Goal: Find specific page/section: Find specific page/section

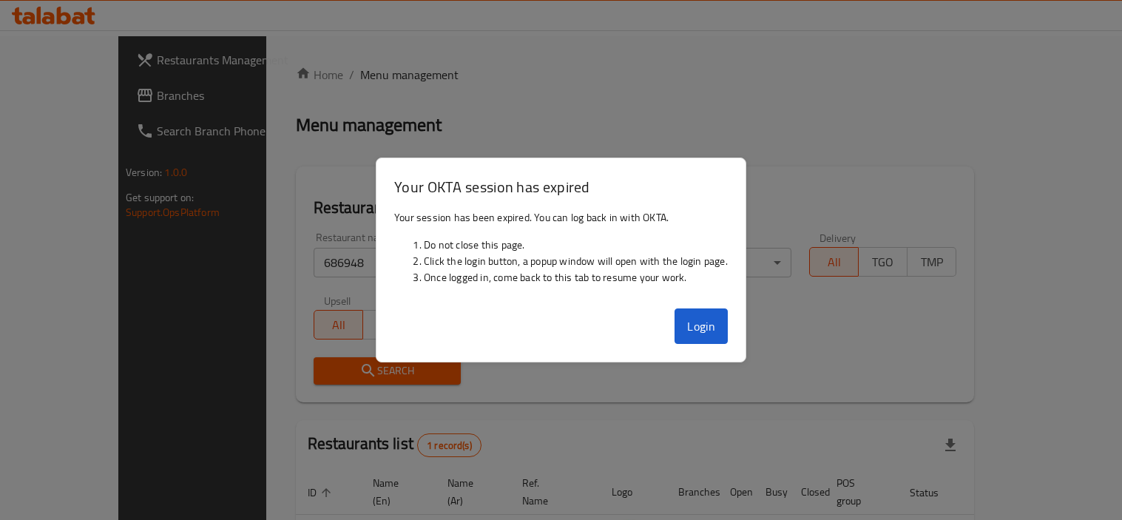
scroll to position [111, 0]
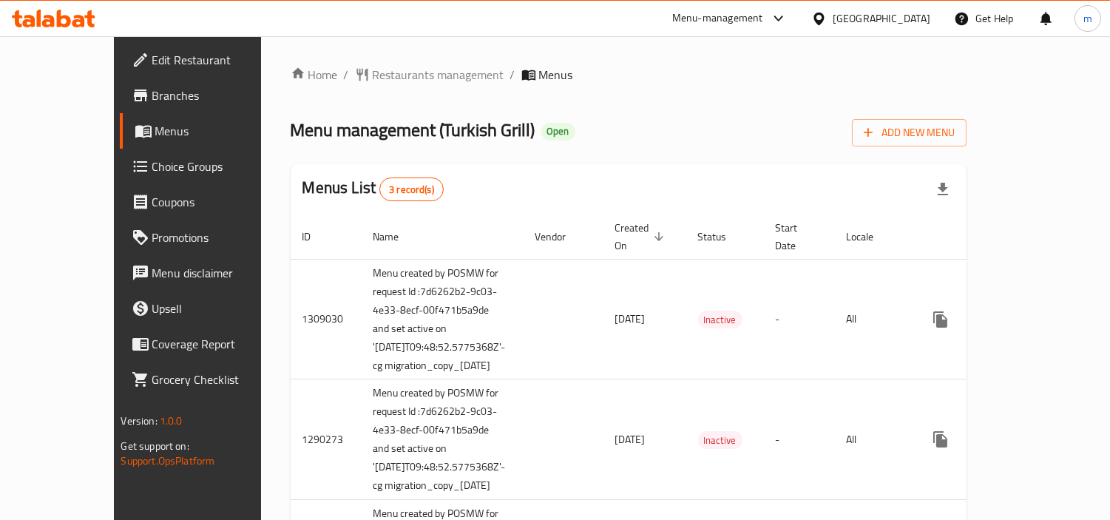
click at [403, 95] on div "Home / Restaurants management / Menus Menu management ( Turkish Grill ) Open Ad…" at bounding box center [629, 349] width 677 height 567
click at [395, 83] on span "Restaurants management" at bounding box center [439, 75] width 132 height 18
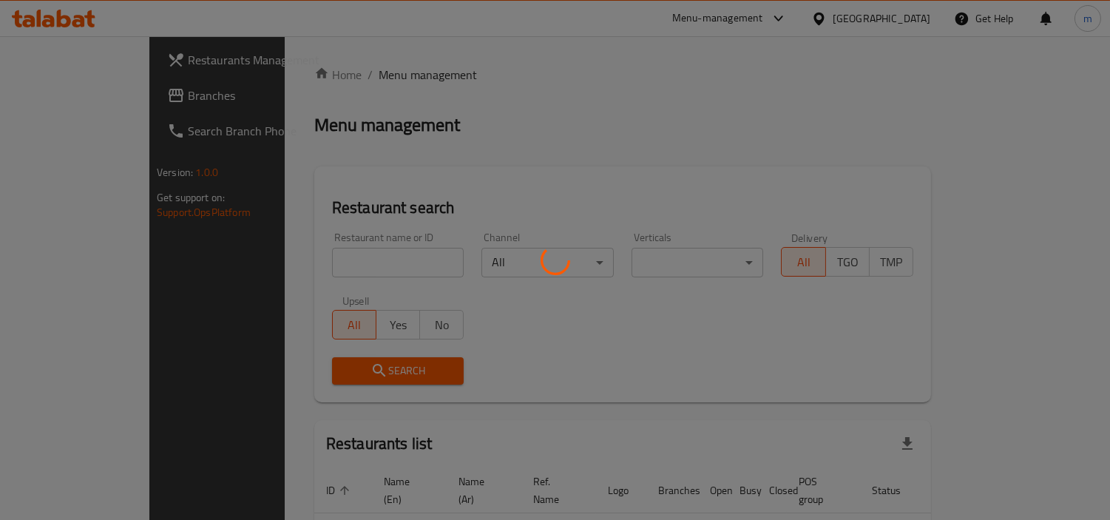
click at [342, 269] on div at bounding box center [555, 260] width 1110 height 520
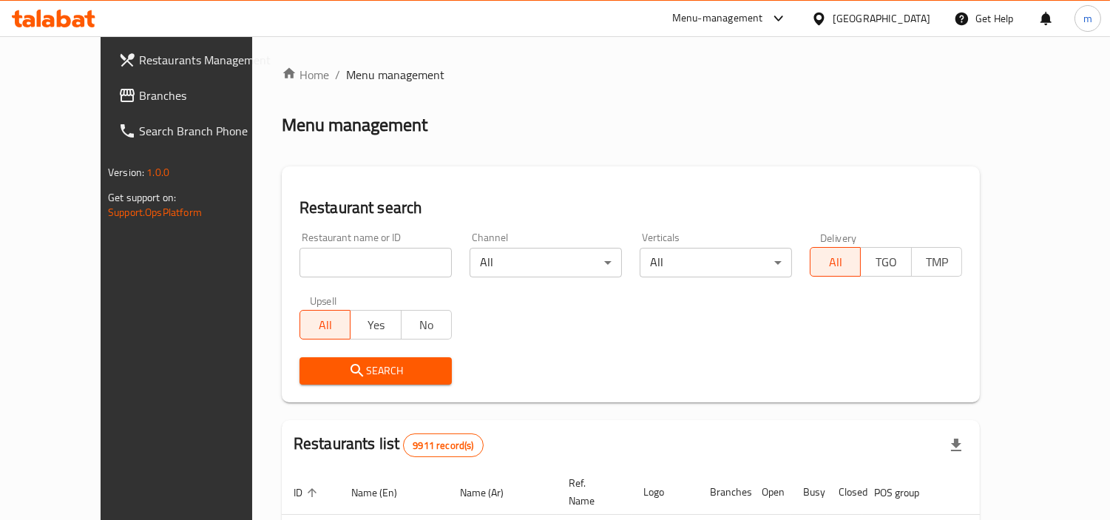
click at [342, 269] on input "search" at bounding box center [376, 263] width 152 height 30
paste input "172"
type input "172"
click at [311, 364] on span "Search" at bounding box center [375, 371] width 129 height 18
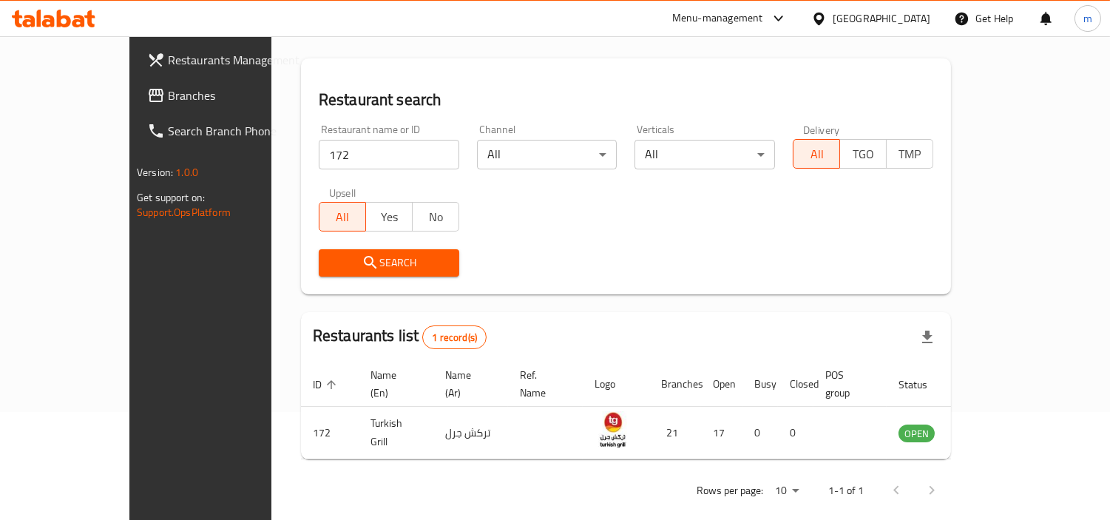
scroll to position [111, 0]
